Goal: Check status: Check status

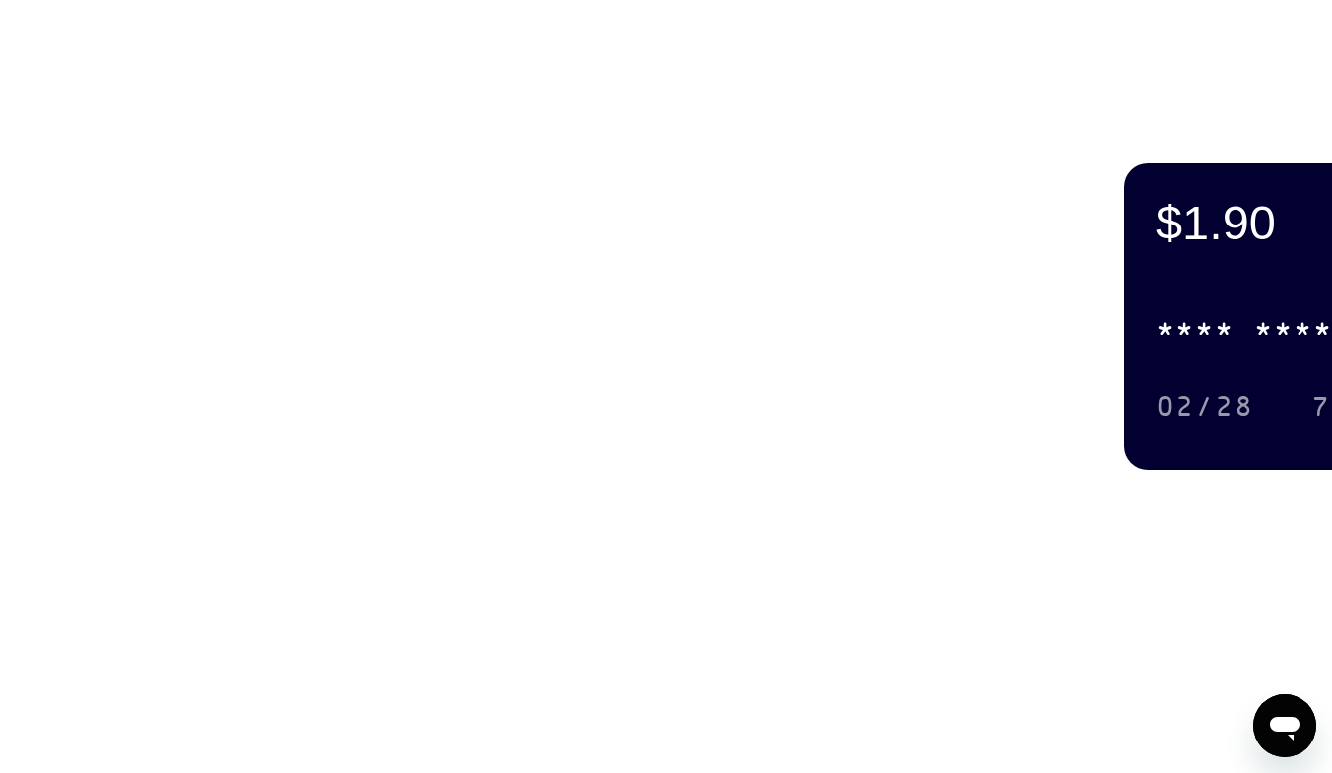
scroll to position [689, 0]
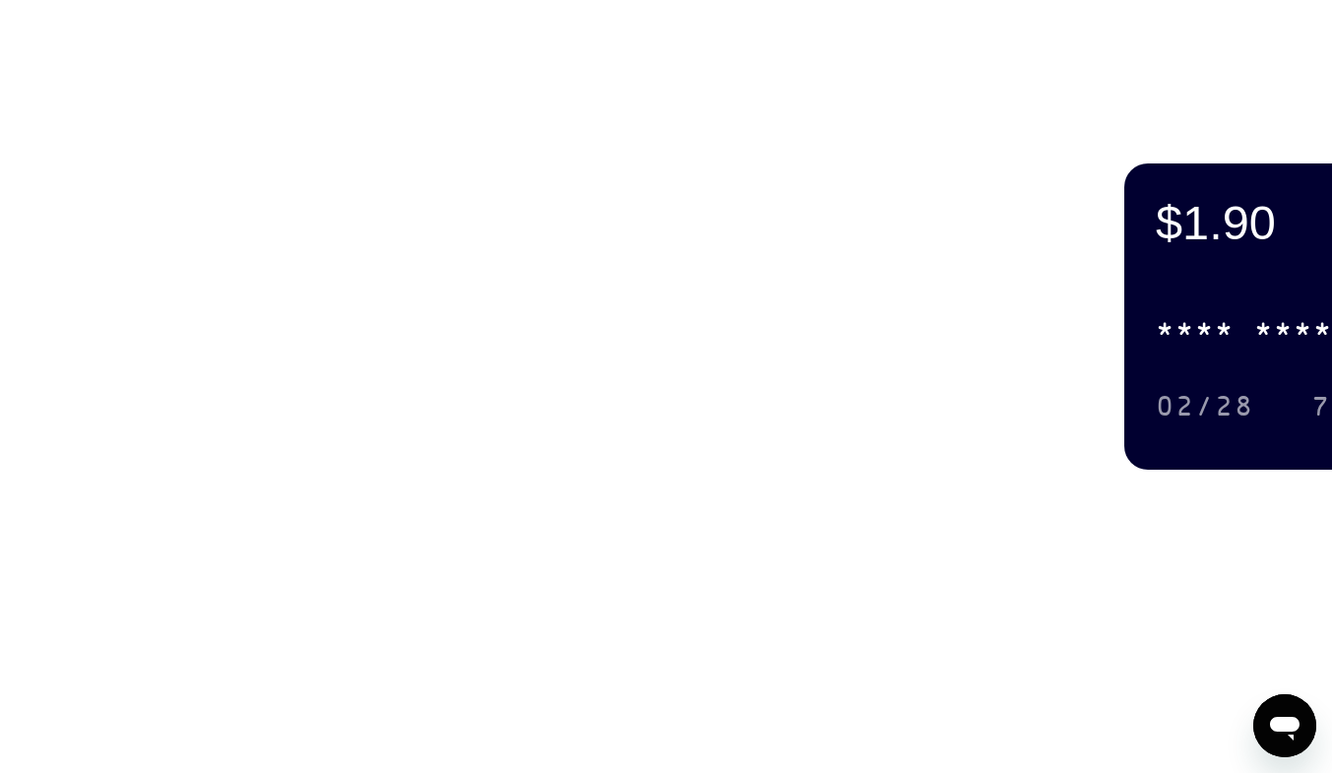
drag, startPoint x: 993, startPoint y: 425, endPoint x: 890, endPoint y: 422, distance: 103.4
